Goal: Task Accomplishment & Management: Manage account settings

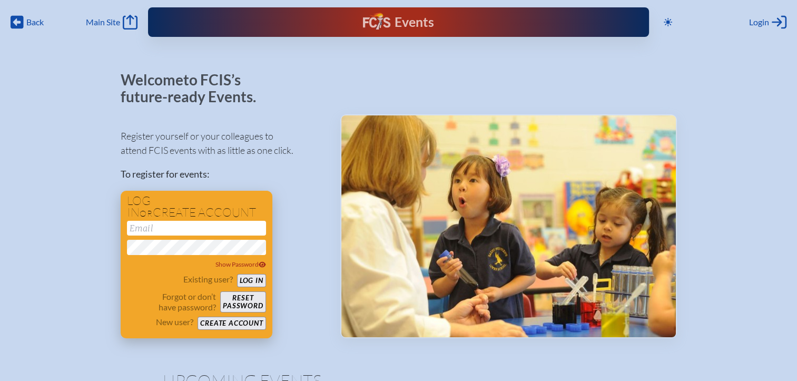
type input "[EMAIL_ADDRESS][DOMAIN_NAME]"
click at [256, 282] on button "Log in" at bounding box center [251, 280] width 29 height 13
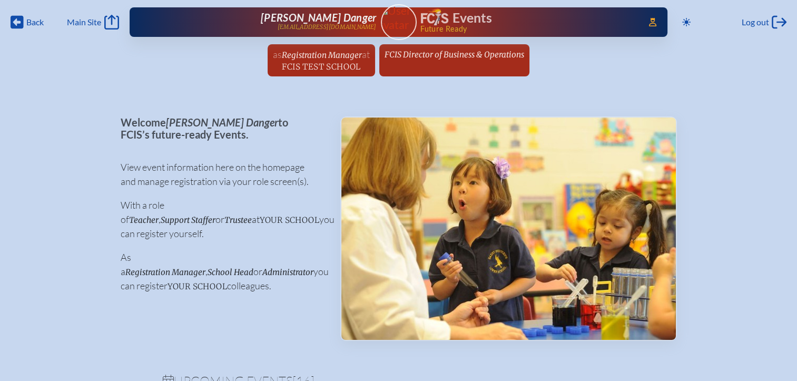
click at [437, 50] on span "FCIS Director of Business & Operations" at bounding box center [455, 55] width 140 height 10
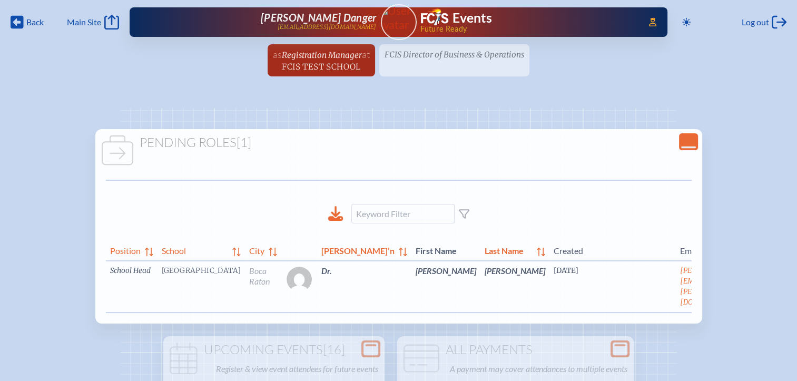
scroll to position [0, 29]
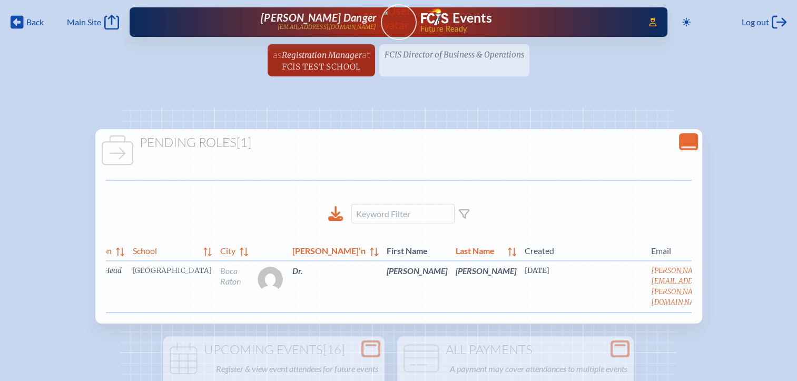
click at [721, 293] on link "edit Person’s Details" at bounding box center [738, 286] width 35 height 33
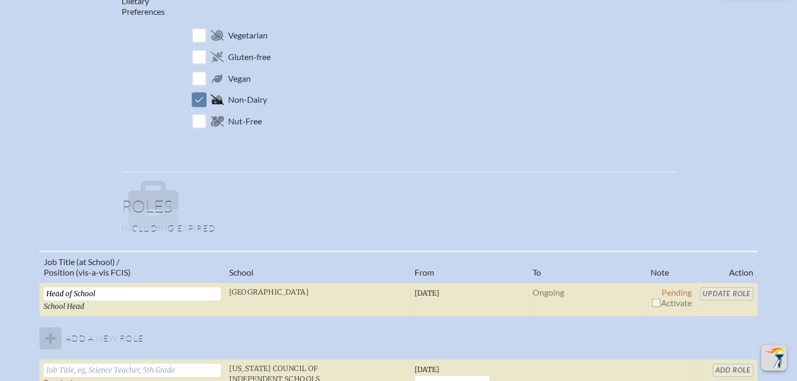
scroll to position [632, 0]
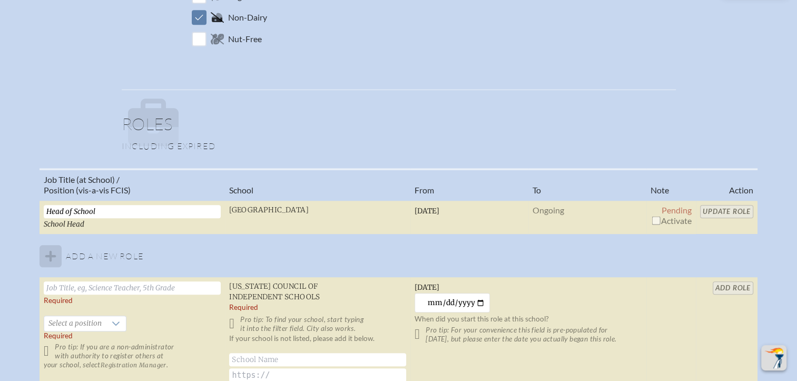
click at [657, 221] on input "checkbox" at bounding box center [656, 220] width 8 height 8
checkbox input "true"
click at [727, 210] on input "Update Role" at bounding box center [726, 211] width 53 height 13
